Goal: Task Accomplishment & Management: Manage account settings

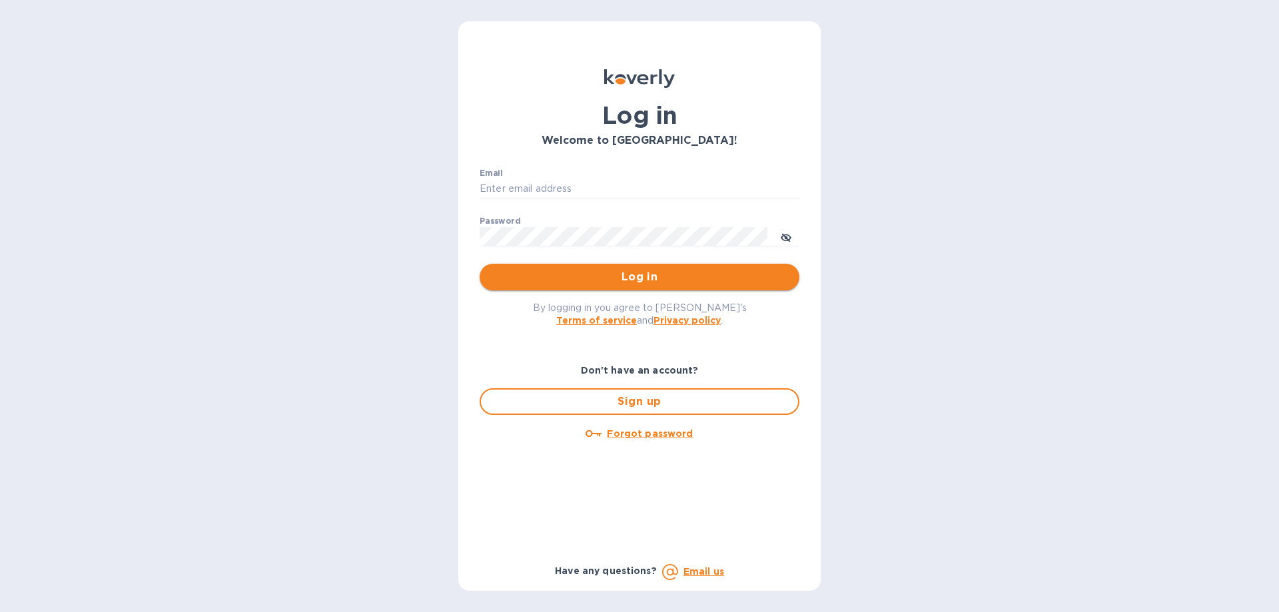
type input "[PERSON_NAME][EMAIL_ADDRESS][DOMAIN_NAME]"
click at [579, 286] on button "Log in" at bounding box center [640, 277] width 320 height 27
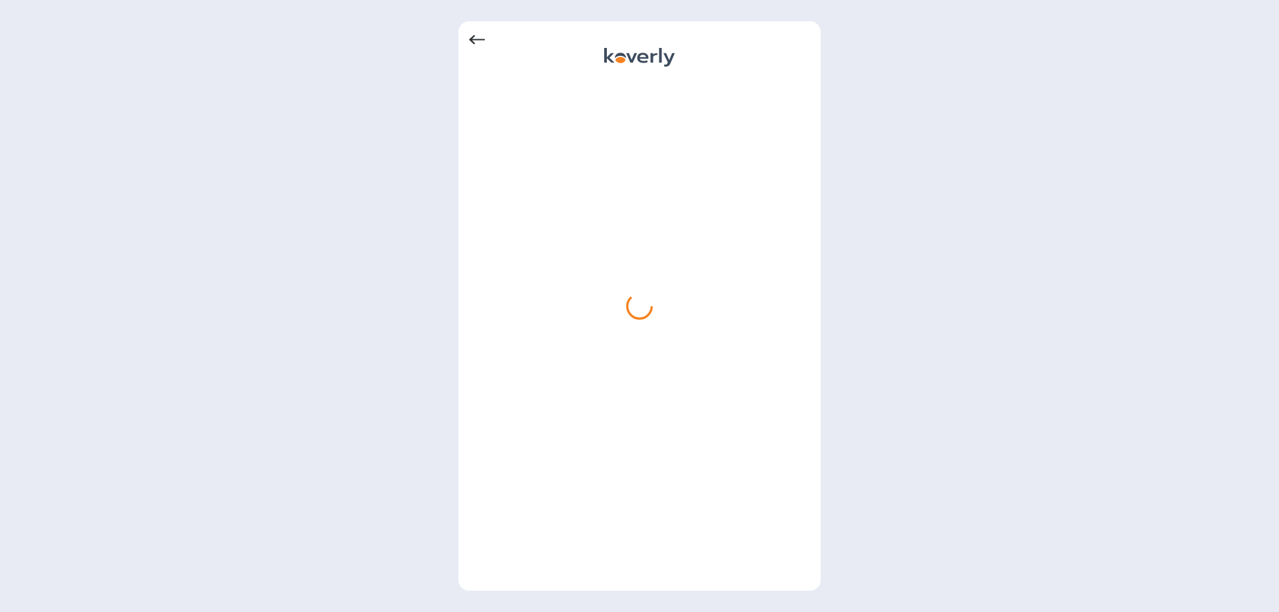
click at [472, 41] on icon at bounding box center [477, 39] width 16 height 9
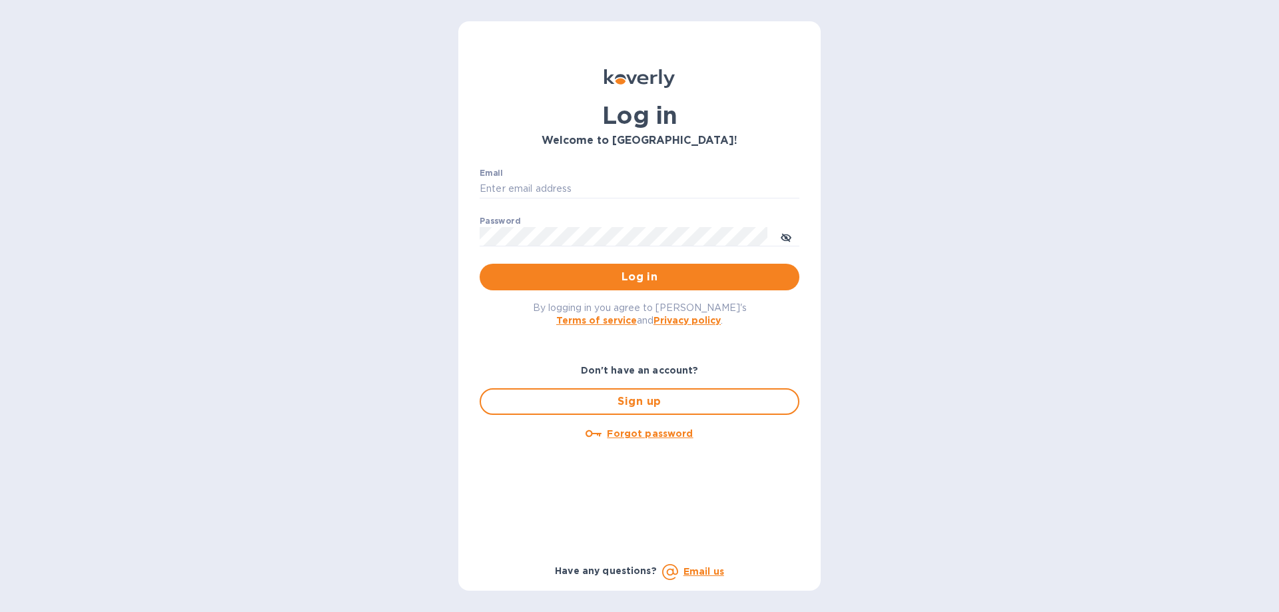
type input "[PERSON_NAME][EMAIL_ADDRESS][DOMAIN_NAME]"
click at [622, 270] on span "Log in" at bounding box center [639, 277] width 298 height 16
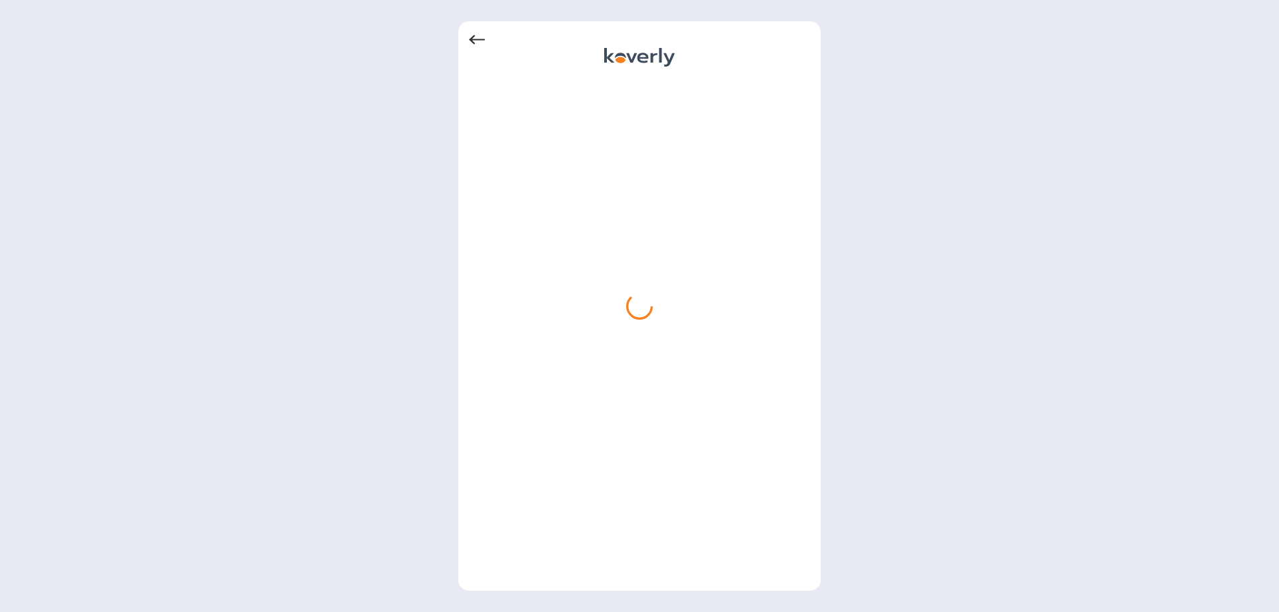
click at [472, 38] on icon at bounding box center [477, 40] width 16 height 16
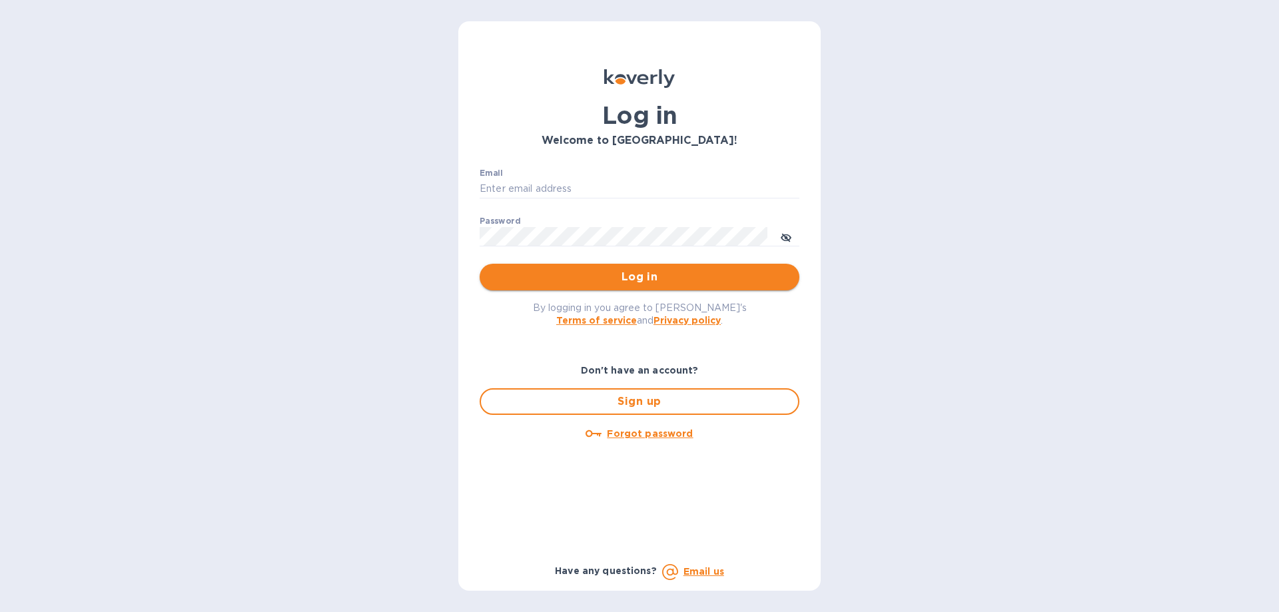
type input "[PERSON_NAME][EMAIL_ADDRESS][DOMAIN_NAME]"
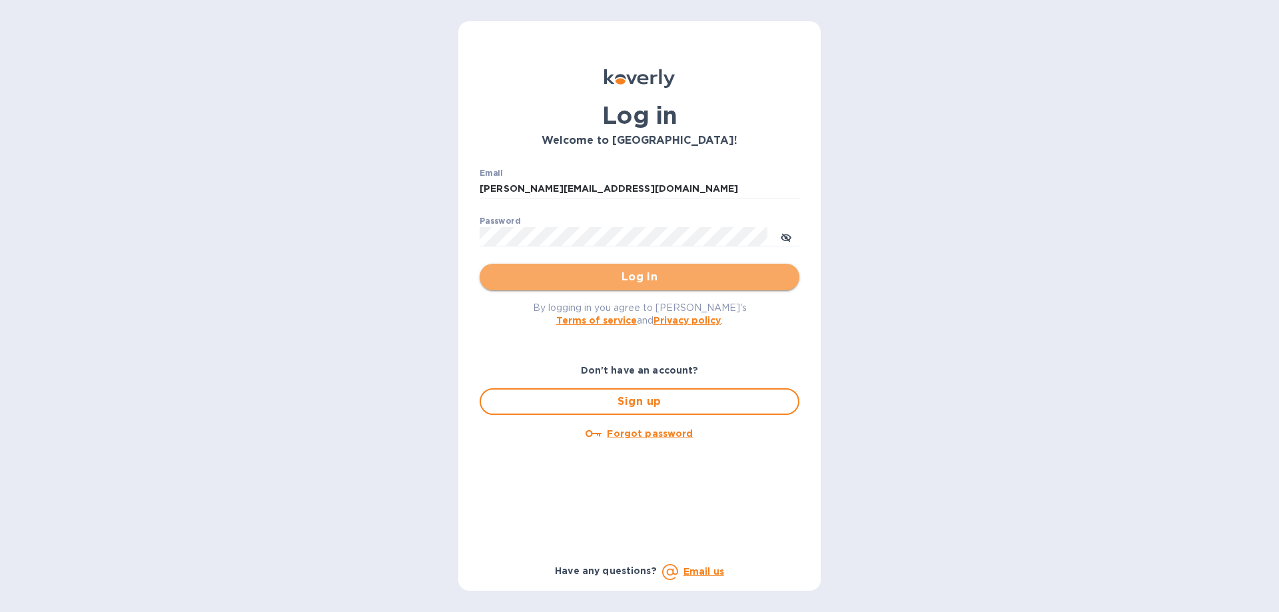
click at [554, 277] on span "Log in" at bounding box center [639, 277] width 298 height 16
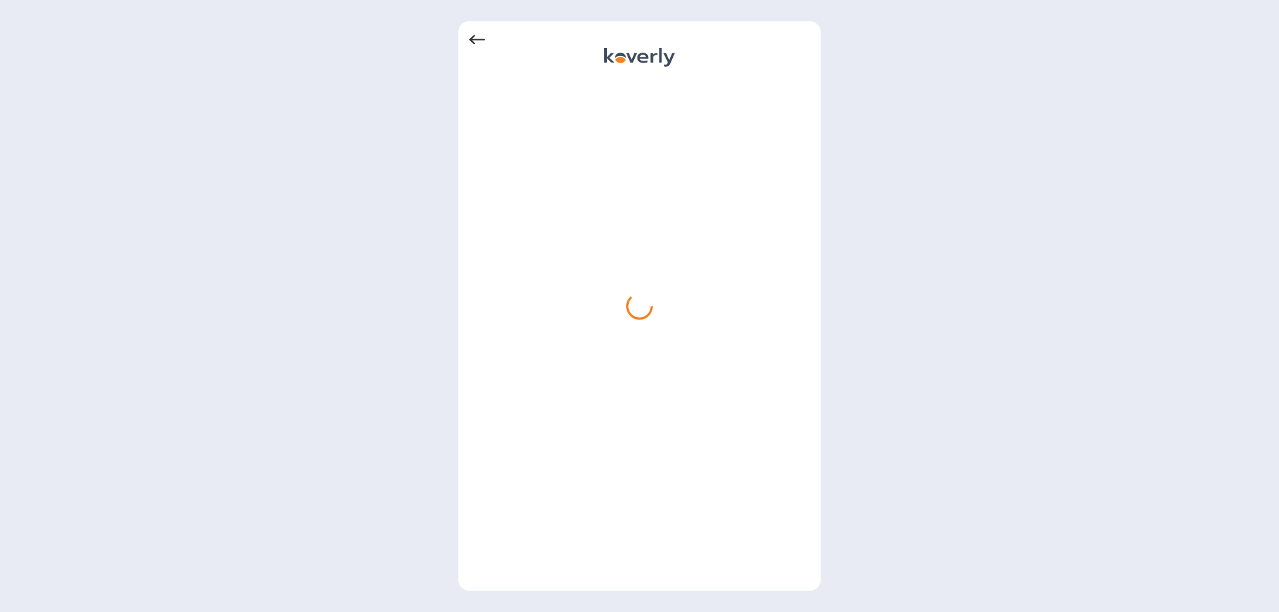
click at [482, 39] on icon at bounding box center [477, 40] width 16 height 16
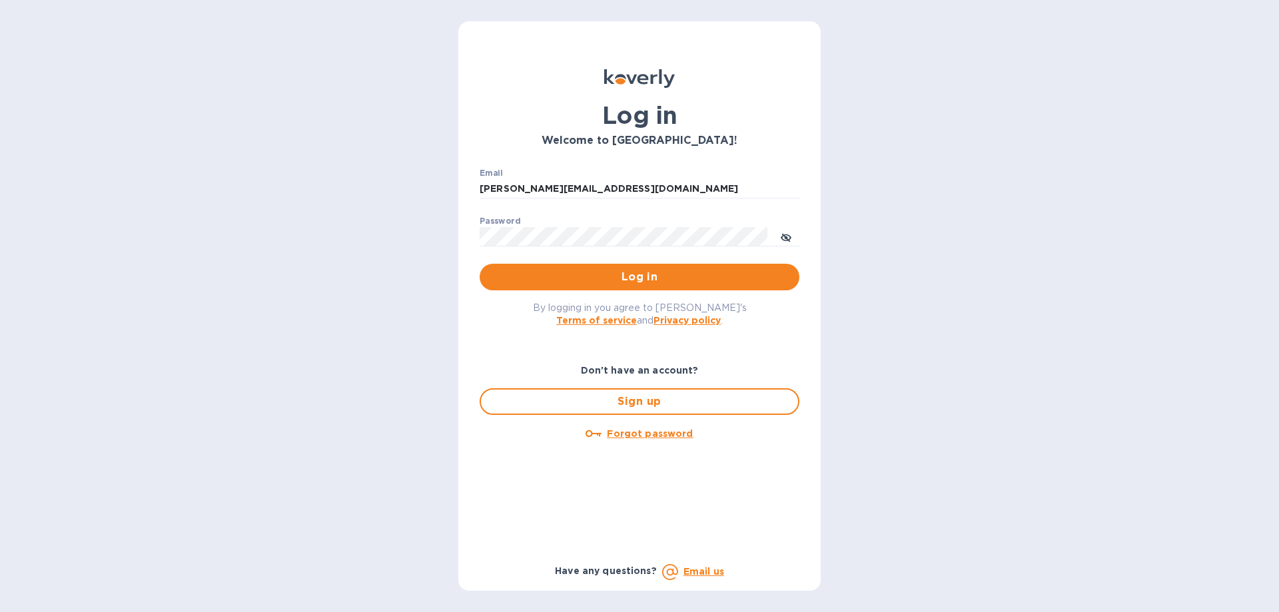
click at [598, 282] on span "Log in" at bounding box center [639, 277] width 298 height 16
